Goal: Transaction & Acquisition: Purchase product/service

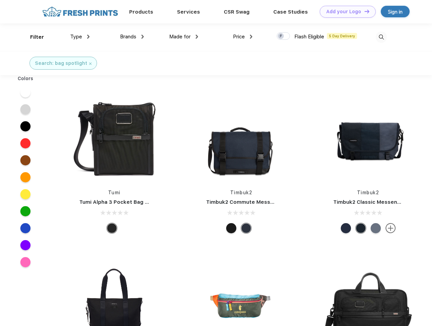
scroll to position [0, 0]
click at [345, 12] on link "Add your Logo Design Tool" at bounding box center [348, 12] width 56 height 12
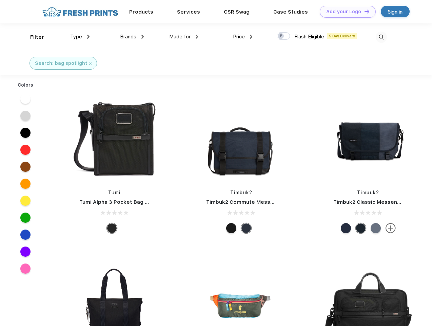
click at [0, 0] on div "Design Tool" at bounding box center [0, 0] width 0 height 0
click at [364, 11] on link "Add your Logo Design Tool" at bounding box center [348, 12] width 56 height 12
click at [33, 37] on div "Filter" at bounding box center [37, 37] width 14 height 8
click at [80, 37] on span "Type" at bounding box center [76, 37] width 12 height 6
click at [132, 37] on span "Brands" at bounding box center [128, 37] width 16 height 6
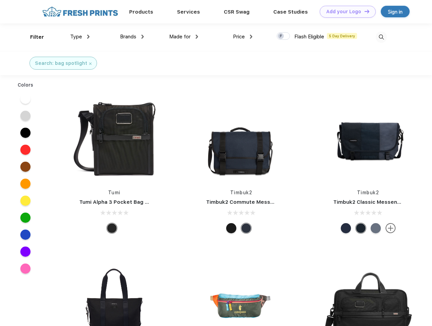
click at [184, 37] on span "Made for" at bounding box center [179, 37] width 21 height 6
click at [243, 37] on span "Price" at bounding box center [239, 37] width 12 height 6
click at [284, 36] on div at bounding box center [283, 35] width 13 height 7
click at [281, 36] on input "checkbox" at bounding box center [279, 34] width 4 height 4
click at [381, 37] on img at bounding box center [381, 37] width 11 height 11
